Goal: Navigation & Orientation: Find specific page/section

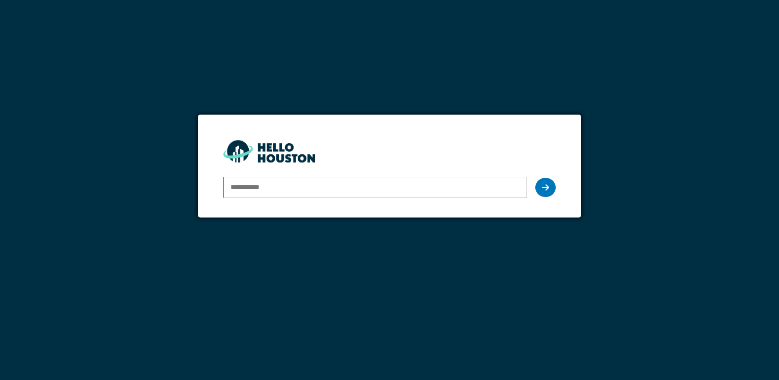
type input "**********"
click at [550, 191] on div at bounding box center [545, 187] width 20 height 19
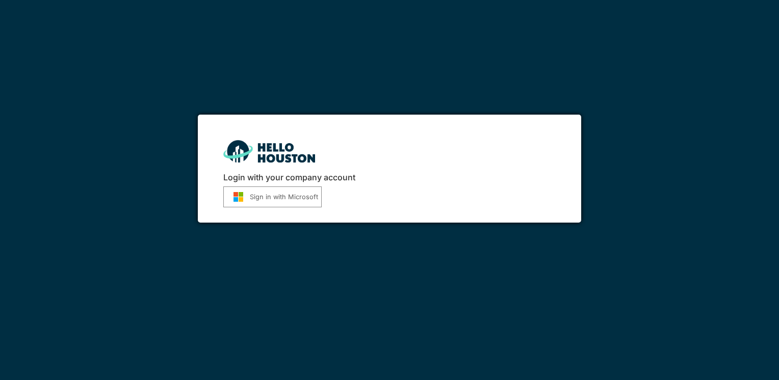
click at [265, 199] on button "Sign in with Microsoft" at bounding box center [272, 197] width 98 height 21
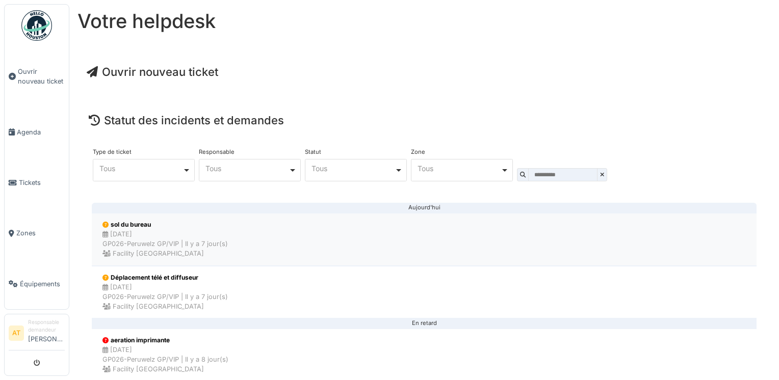
click at [155, 229] on div "[DATE] GP026-Peruwelz GP/VIP | Il y a 7 jour(s) Facility [GEOGRAPHIC_DATA]" at bounding box center [164, 244] width 125 height 30
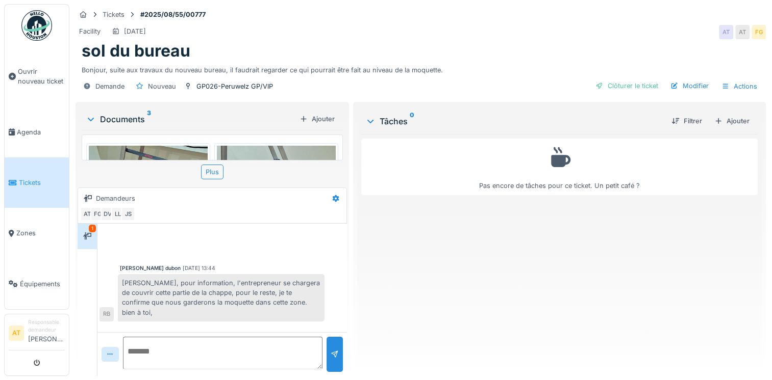
click at [40, 191] on link "Tickets" at bounding box center [37, 183] width 64 height 50
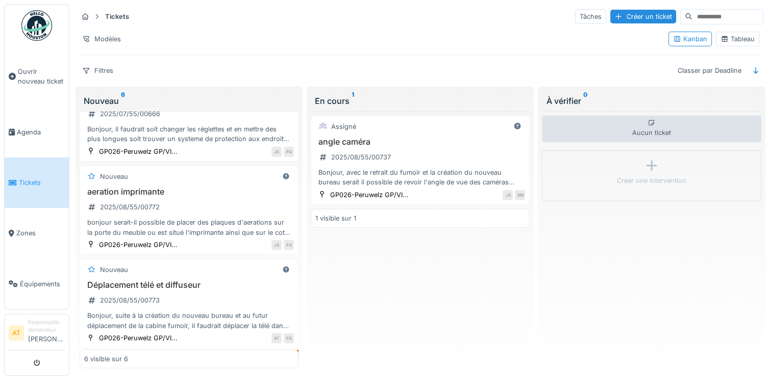
scroll to position [224, 0]
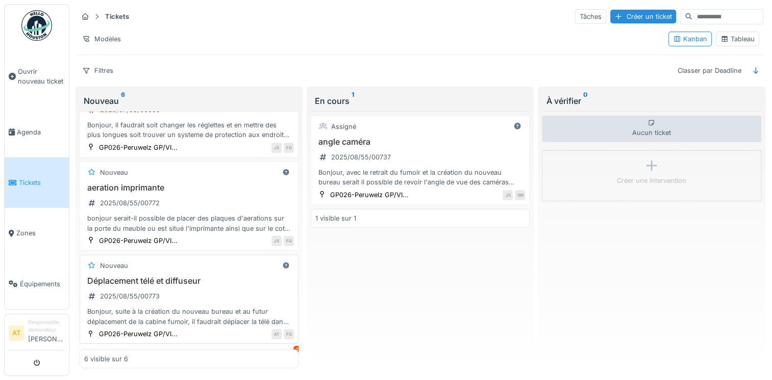
click at [139, 315] on div "Bonjour, suite à la création du nouveau bureau et au futur déplacement de la ca…" at bounding box center [189, 316] width 210 height 19
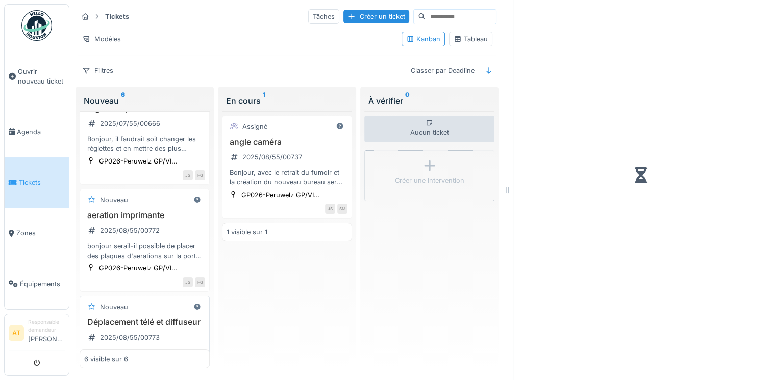
scroll to position [238, 0]
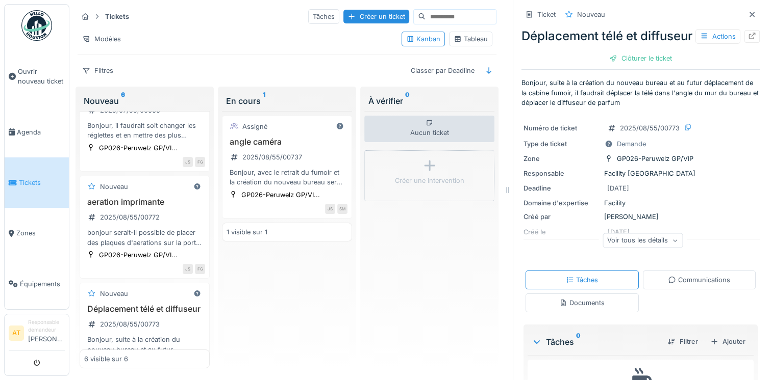
click at [669, 285] on div "Communications" at bounding box center [698, 280] width 62 height 10
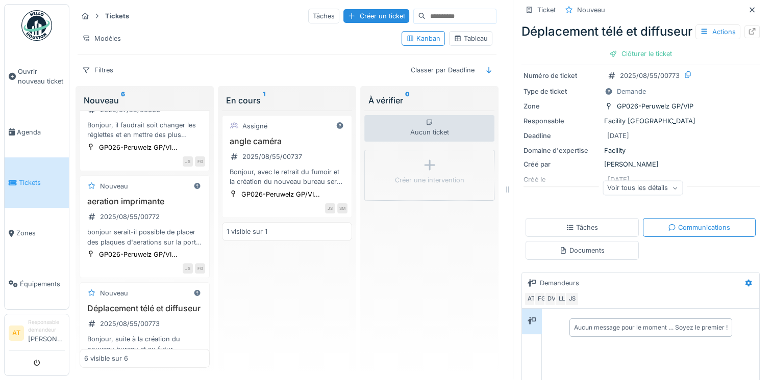
scroll to position [0, 0]
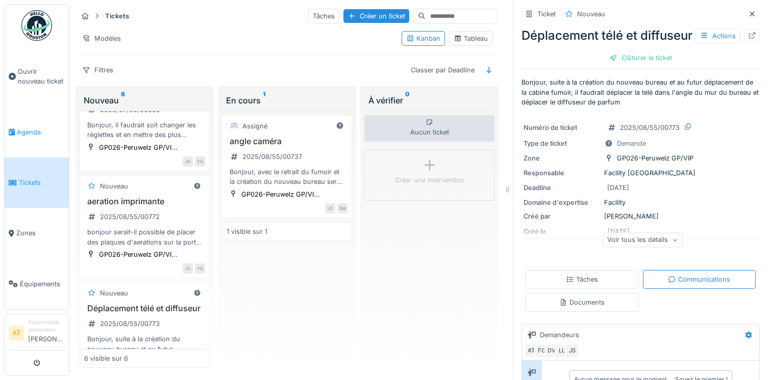
click at [19, 134] on span "Agenda" at bounding box center [41, 132] width 48 height 10
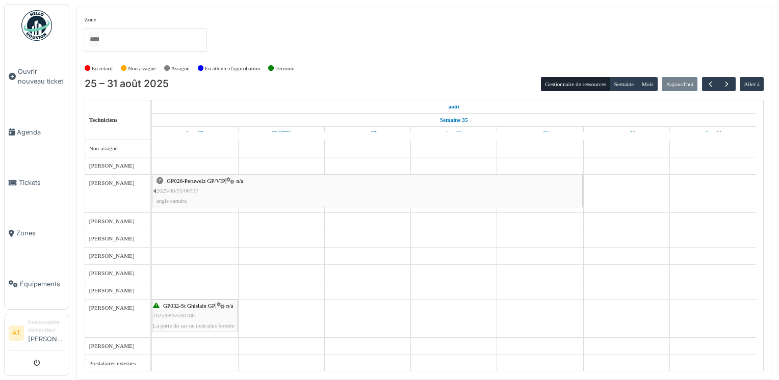
scroll to position [16, 0]
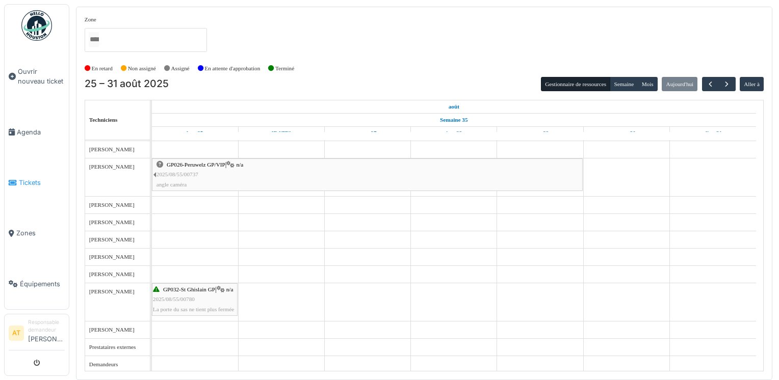
click at [33, 178] on span "Tickets" at bounding box center [42, 183] width 46 height 10
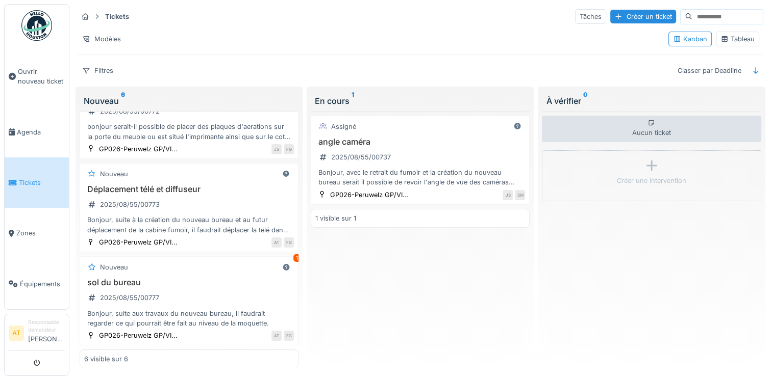
scroll to position [320, 0]
